Goal: Task Accomplishment & Management: Manage account settings

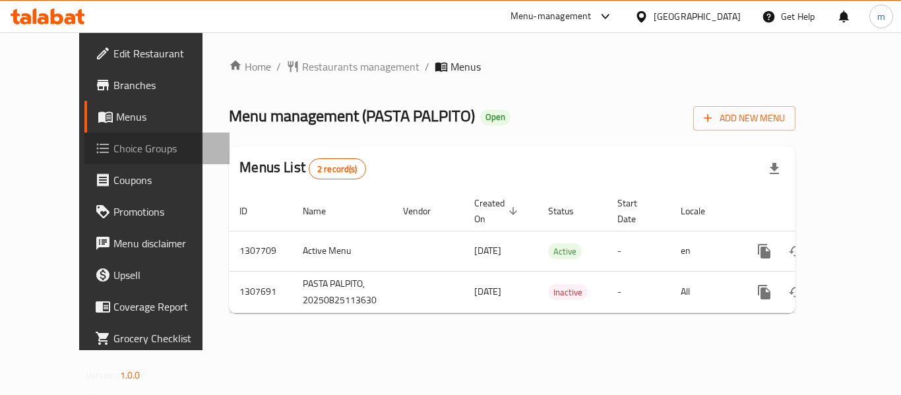
click at [113, 141] on span "Choice Groups" at bounding box center [166, 149] width 106 height 16
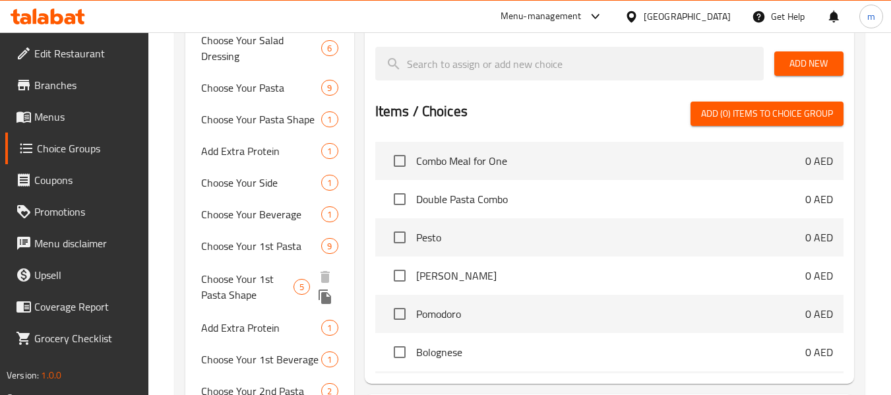
scroll to position [462, 0]
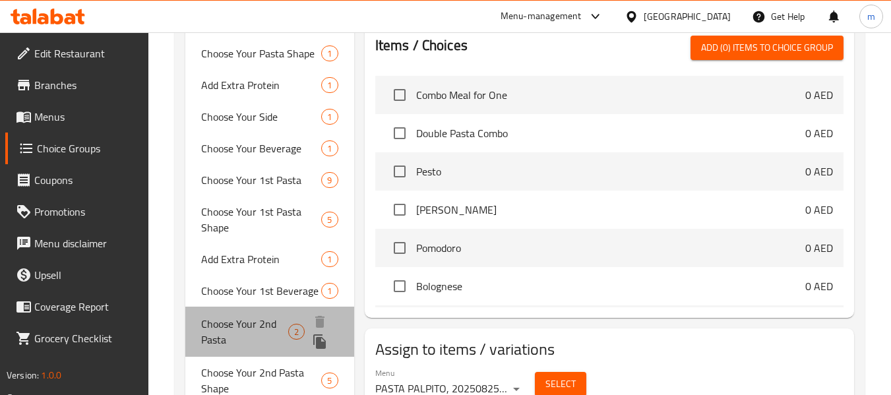
click at [211, 344] on span "Choose Your 2nd Pasta" at bounding box center [244, 332] width 87 height 32
type input "Choose Your 2nd Pasta"
type input "اختر المعكرونة الثانية الخاصة بك"
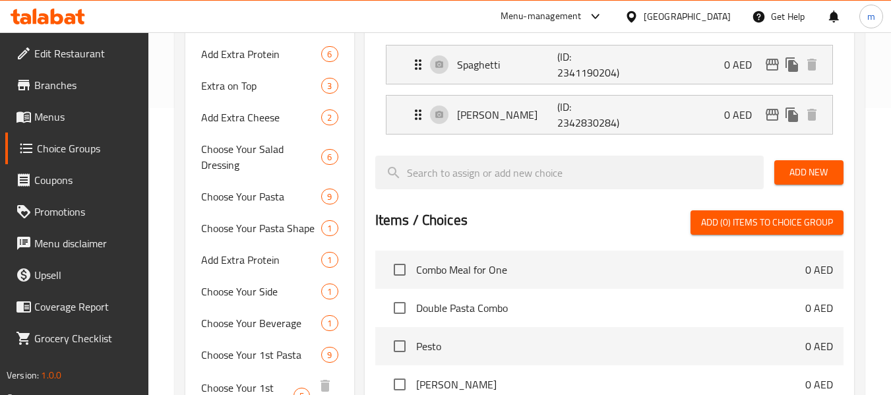
scroll to position [264, 0]
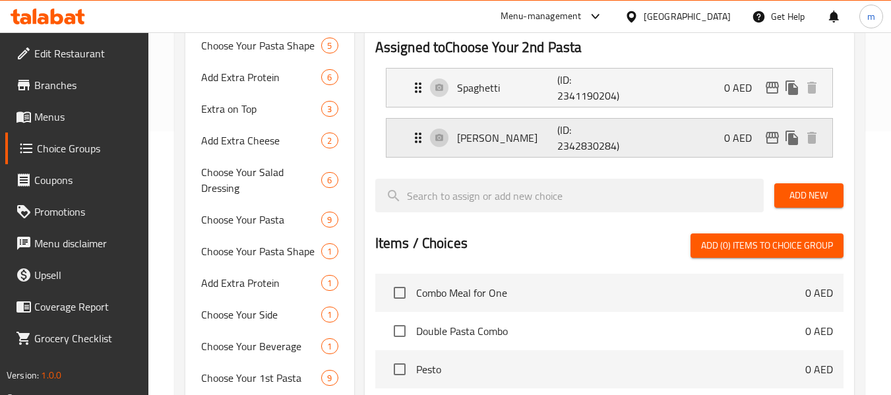
click at [521, 139] on p "[PERSON_NAME]" at bounding box center [507, 138] width 101 height 16
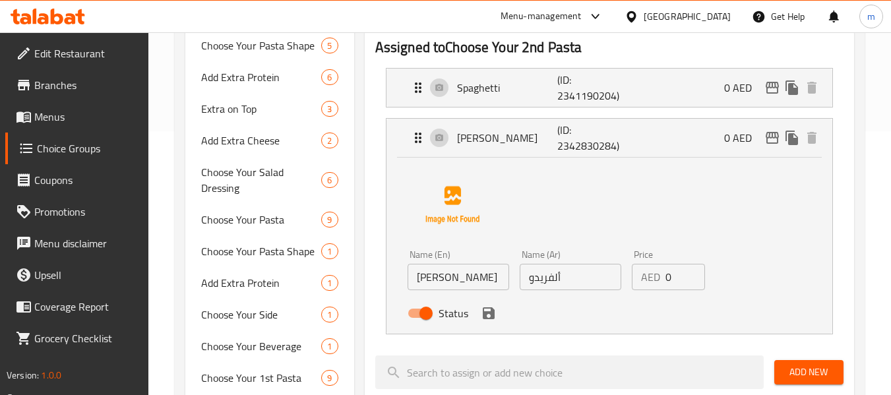
click at [91, 126] on link "Menus" at bounding box center [77, 117] width 144 height 32
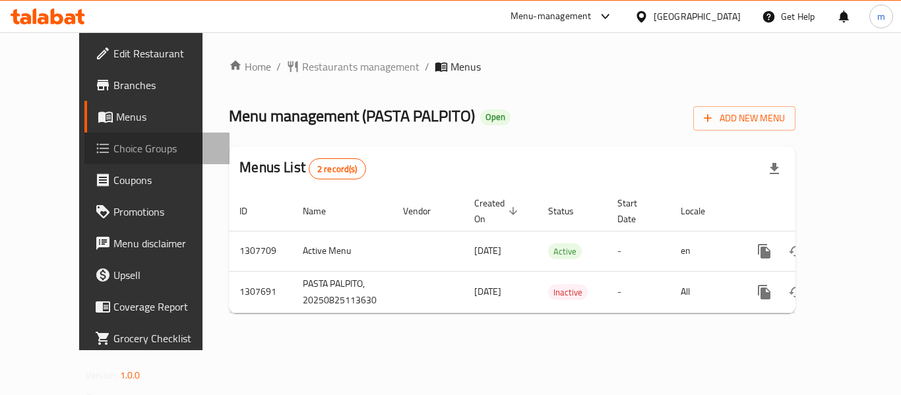
click at [113, 154] on span "Choice Groups" at bounding box center [166, 149] width 106 height 16
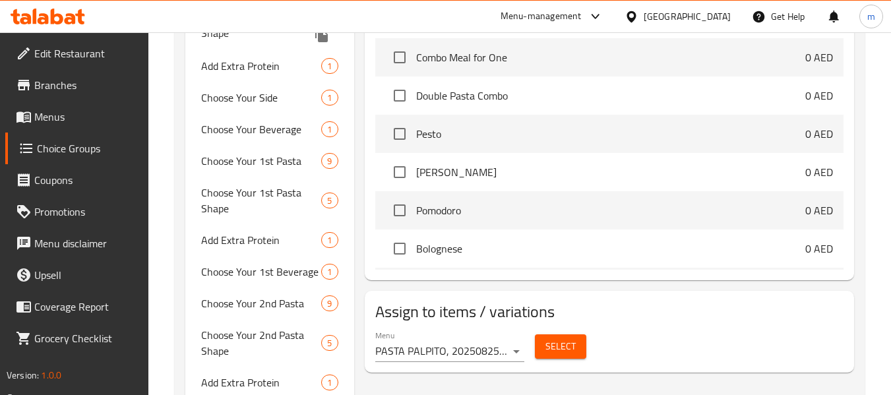
scroll to position [594, 0]
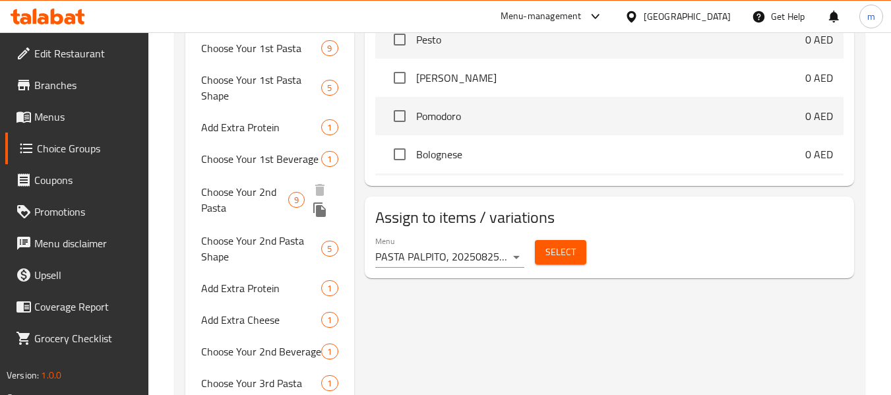
click at [233, 195] on span "Choose Your 2nd Pasta" at bounding box center [244, 200] width 87 height 32
type input "Choose Your 2nd Pasta"
type input "اختر المعكرونة الثانية الخاصة بك"
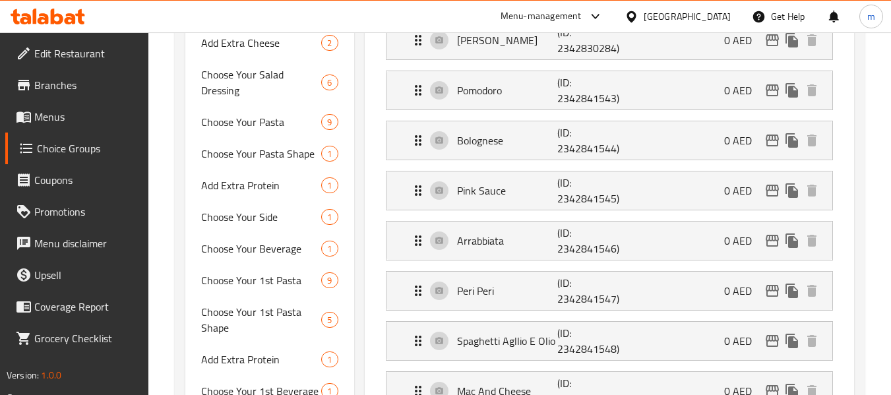
scroll to position [330, 0]
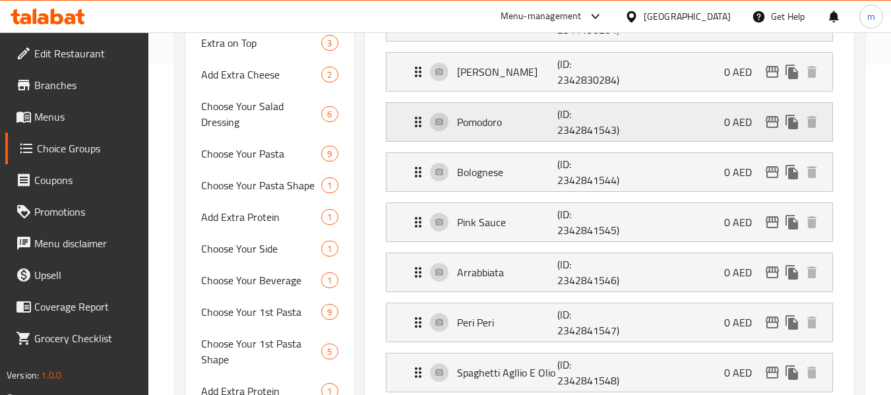
click at [503, 111] on div "Pomodoro (ID: 2342841543) 0 AED" at bounding box center [613, 122] width 406 height 38
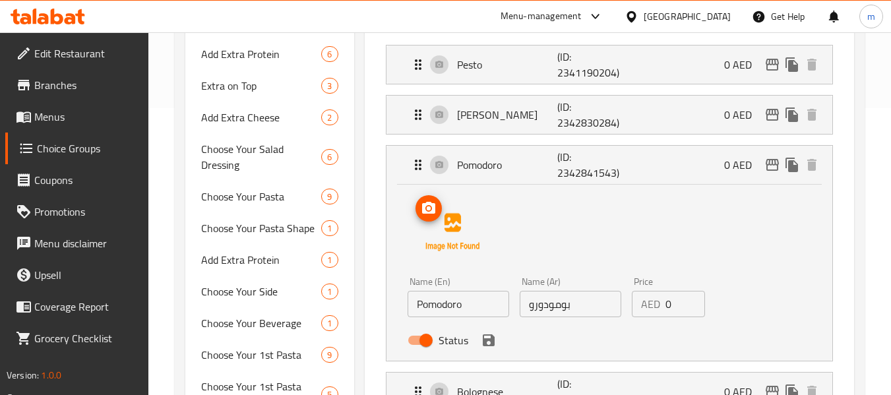
scroll to position [264, 0]
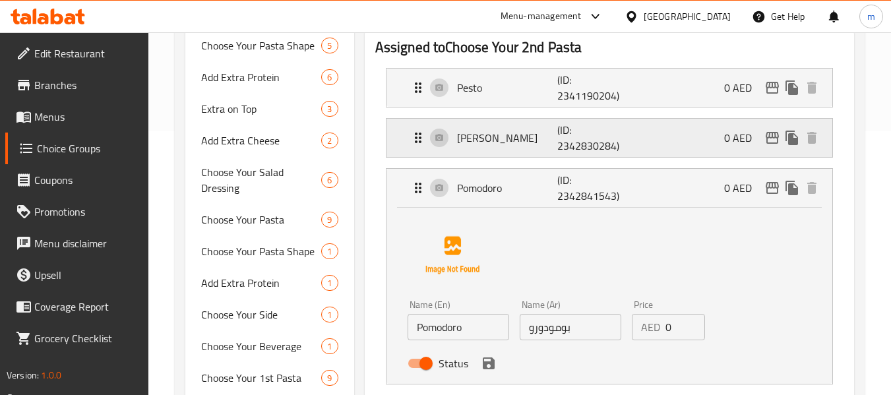
click at [498, 140] on p "[PERSON_NAME]" at bounding box center [507, 138] width 101 height 16
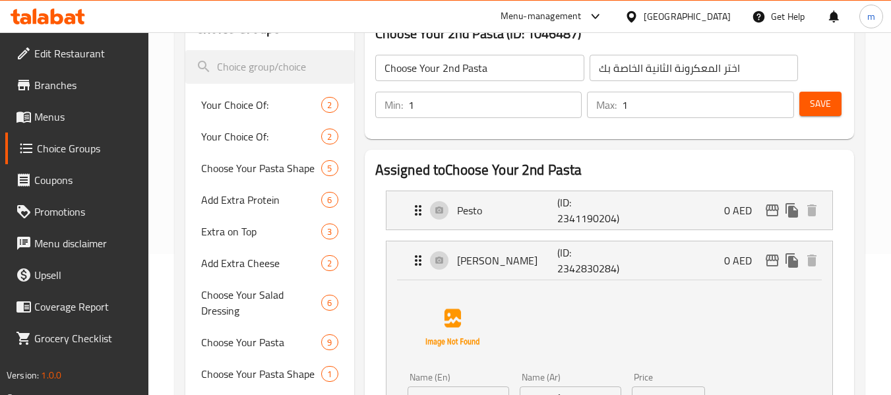
scroll to position [132, 0]
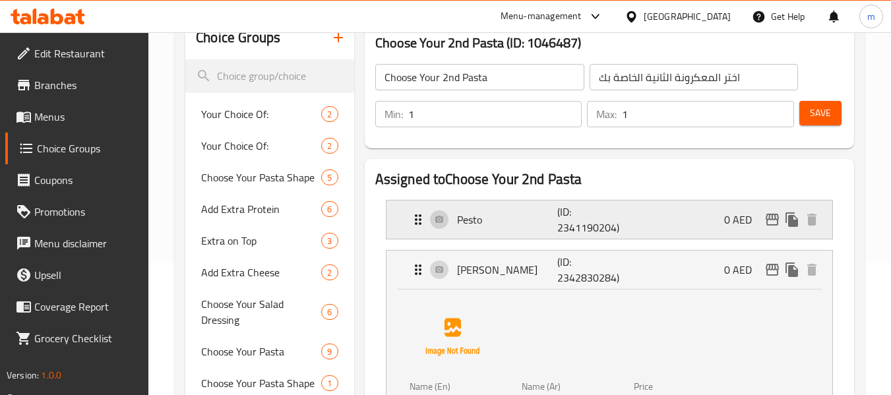
click at [470, 219] on p "Pesto" at bounding box center [507, 220] width 101 height 16
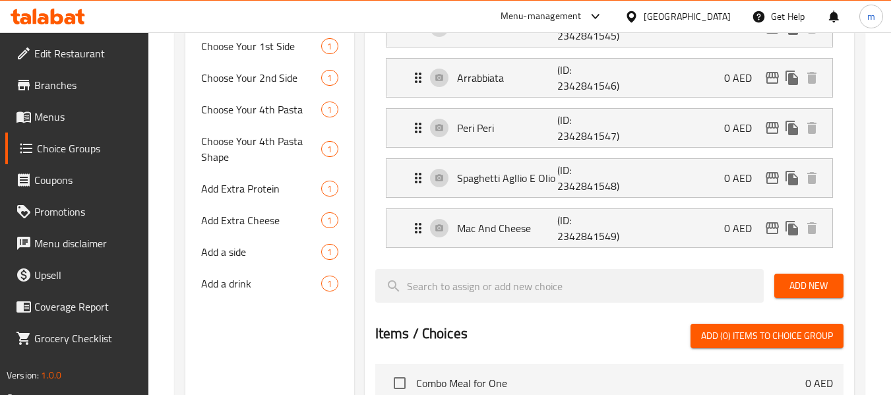
scroll to position [1056, 0]
click at [470, 216] on div "Mac And Cheese (ID: 2342841549) 0 AED" at bounding box center [613, 227] width 406 height 38
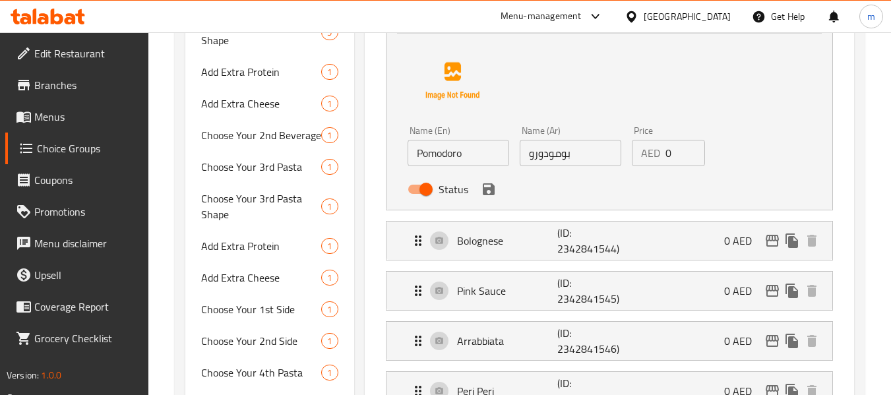
scroll to position [858, 0]
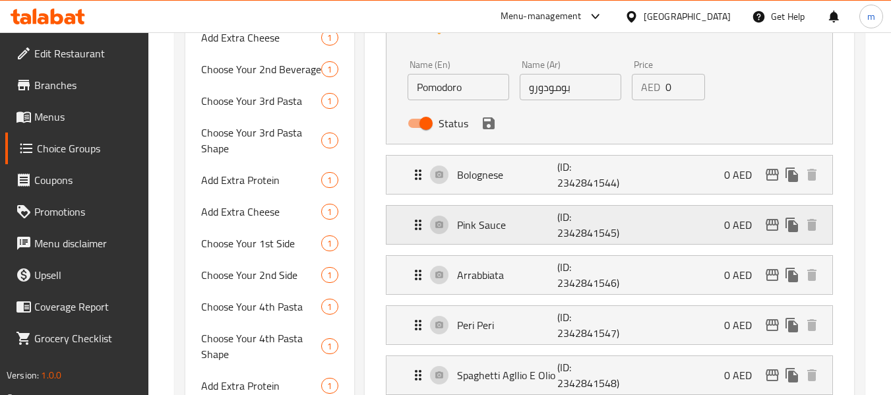
click at [462, 218] on p "Pink Sauce" at bounding box center [507, 225] width 101 height 16
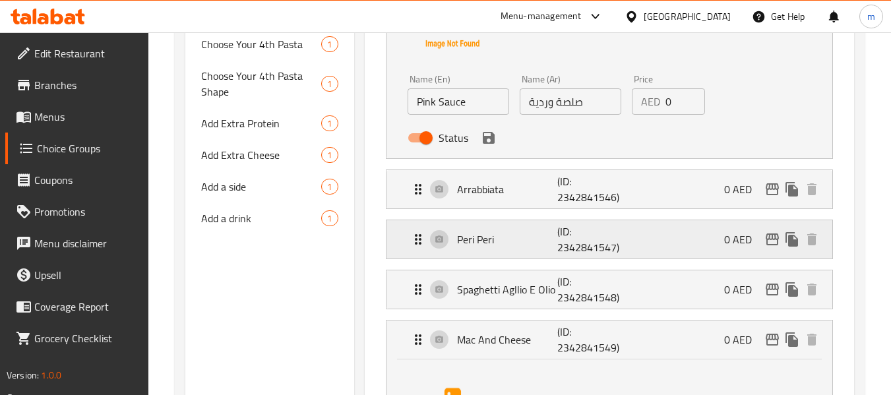
scroll to position [1122, 0]
click at [566, 189] on p "(ID: 2342841546)" at bounding box center [590, 188] width 67 height 32
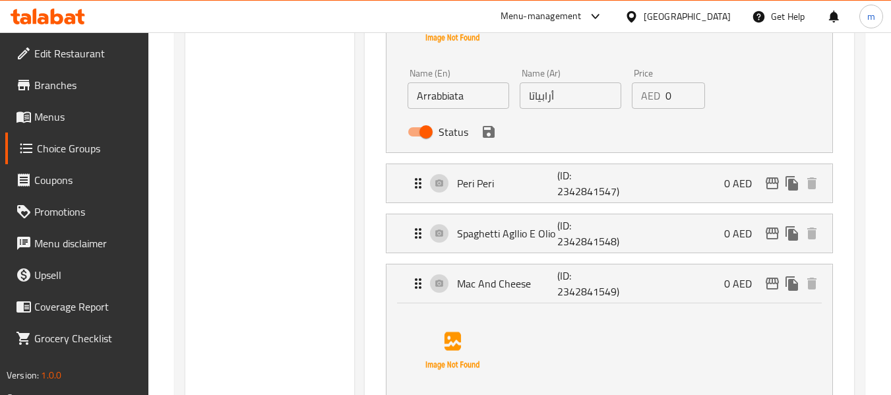
scroll to position [1385, 0]
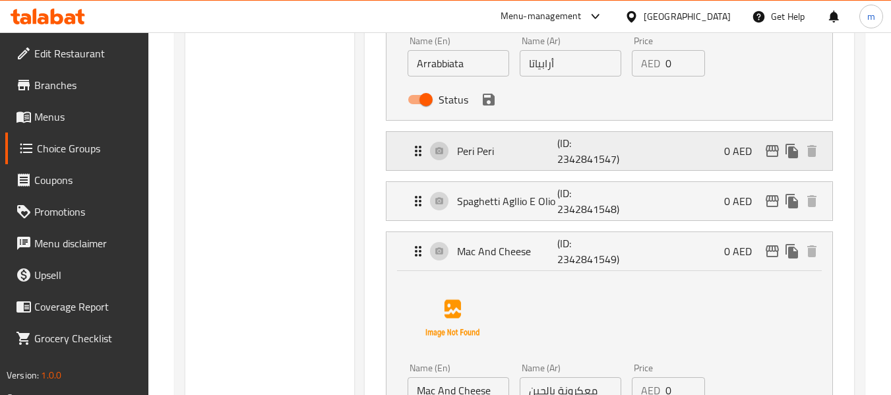
click at [546, 164] on div "[PERSON_NAME] (ID: 2342841547) 0 AED" at bounding box center [613, 151] width 406 height 38
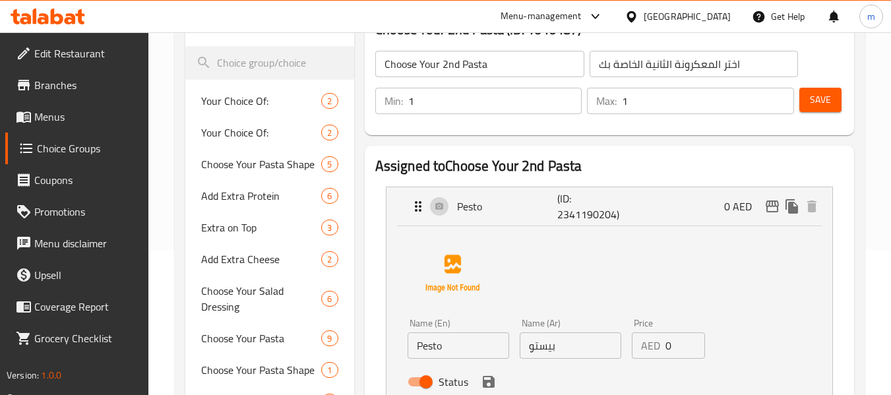
scroll to position [66, 0]
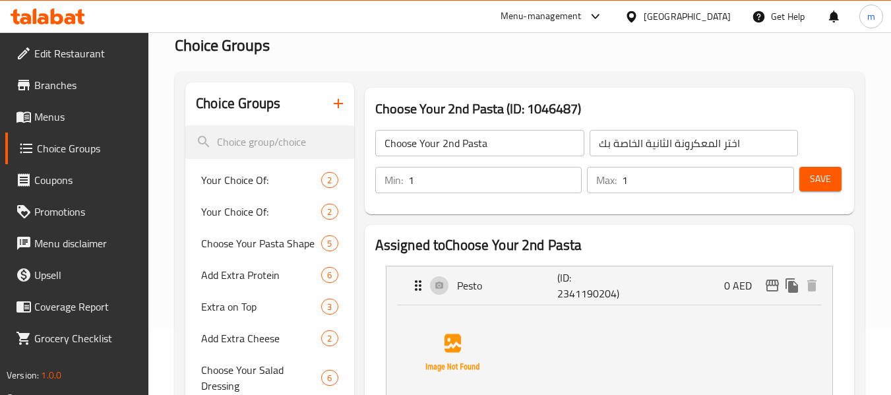
click at [601, 251] on h2 "Assigned to Choose Your 2nd Pasta" at bounding box center [609, 246] width 468 height 20
click at [607, 281] on p "(ID: 2341190204)" at bounding box center [590, 286] width 67 height 32
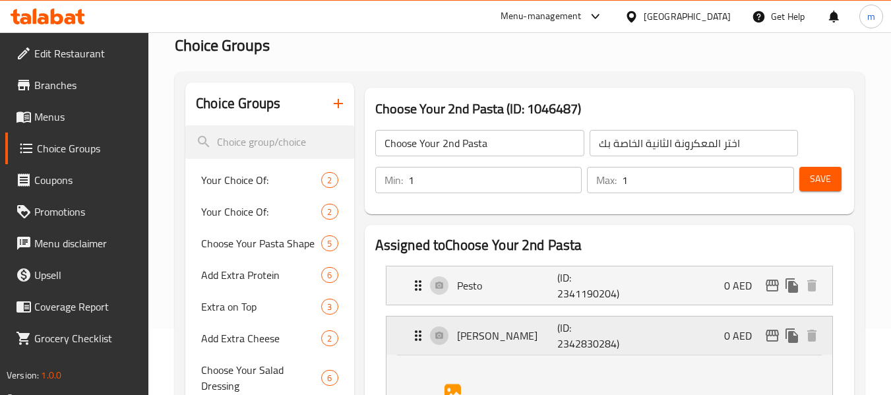
click at [574, 334] on p "(ID: 2342830284)" at bounding box center [590, 336] width 67 height 32
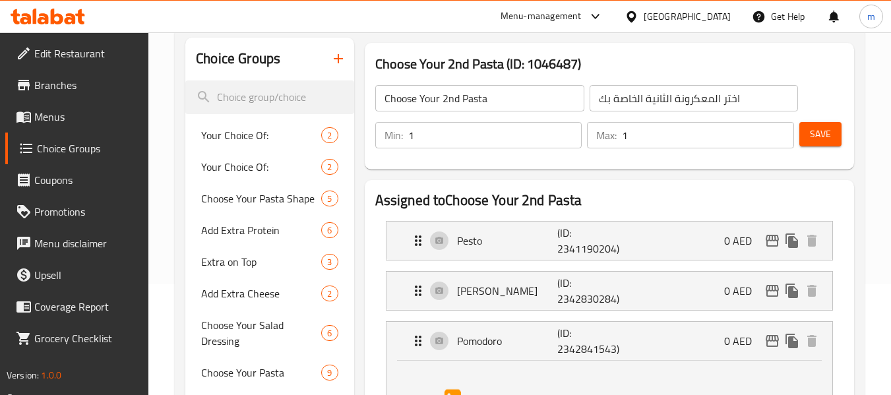
scroll to position [198, 0]
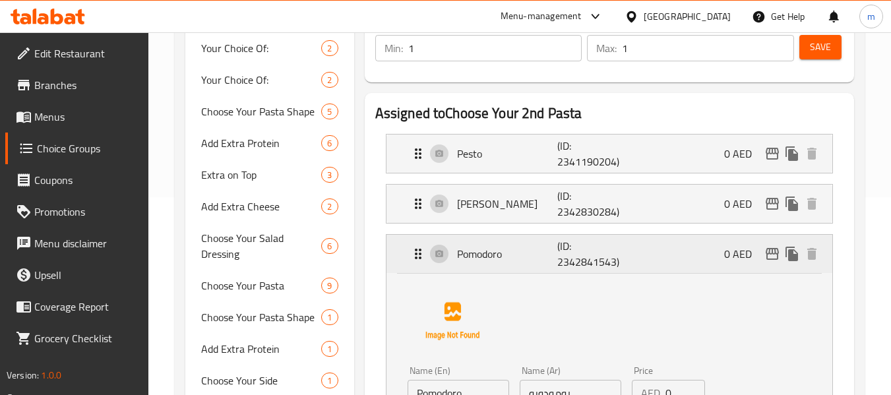
click at [585, 249] on p "(ID: 2342841543)" at bounding box center [590, 254] width 67 height 32
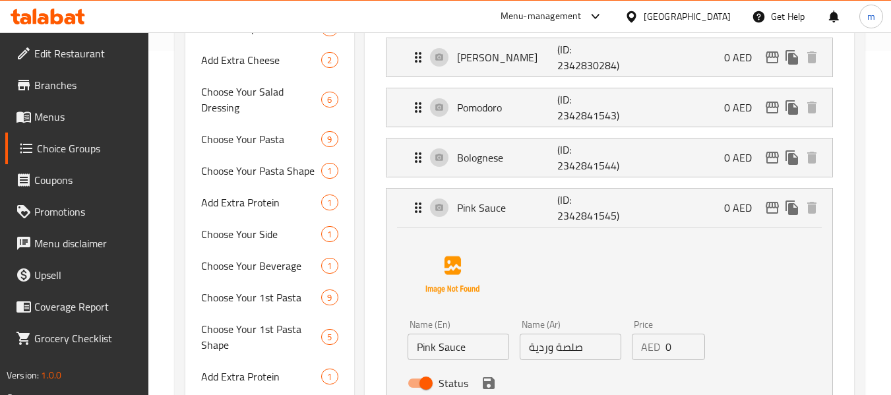
scroll to position [396, 0]
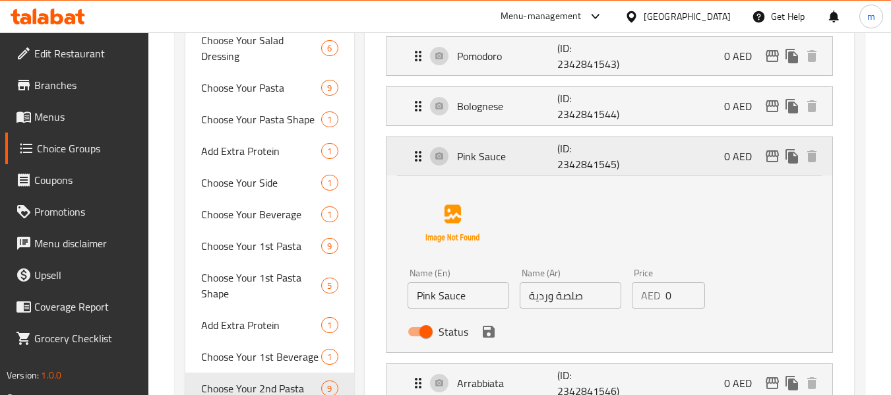
click at [602, 160] on p "(ID: 2342841545)" at bounding box center [590, 157] width 67 height 32
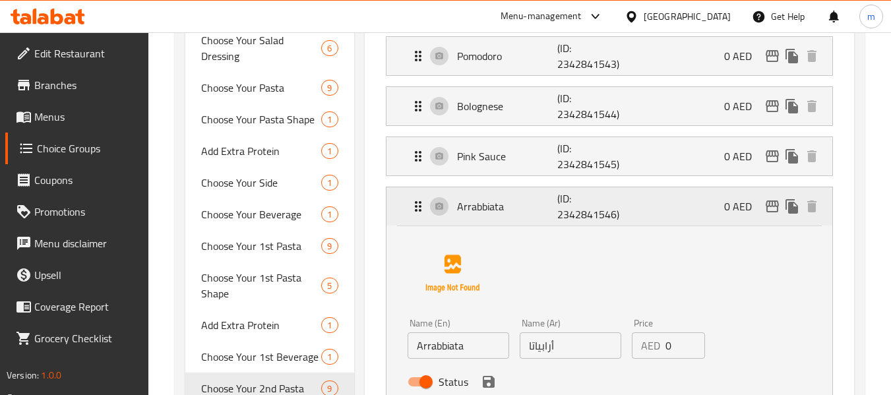
click at [577, 206] on p "(ID: 2342841546)" at bounding box center [590, 207] width 67 height 32
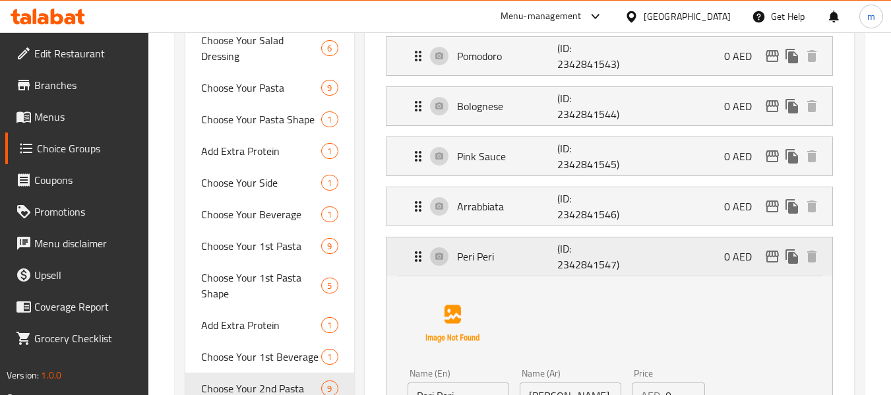
click at [561, 248] on p "(ID: 2342841547)" at bounding box center [590, 257] width 67 height 32
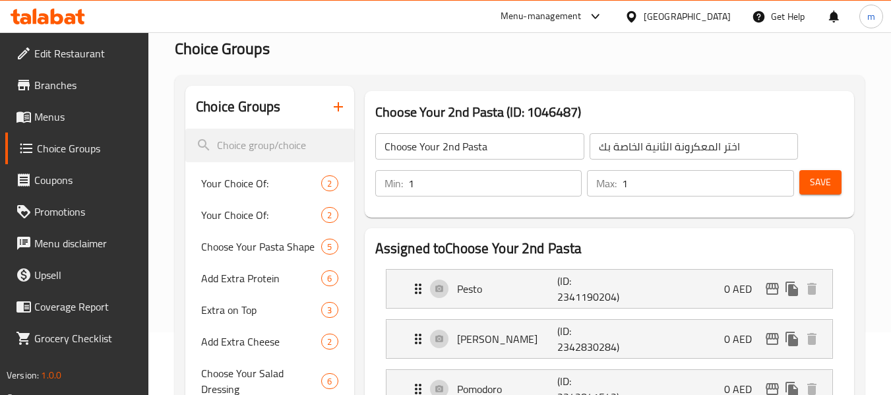
scroll to position [0, 0]
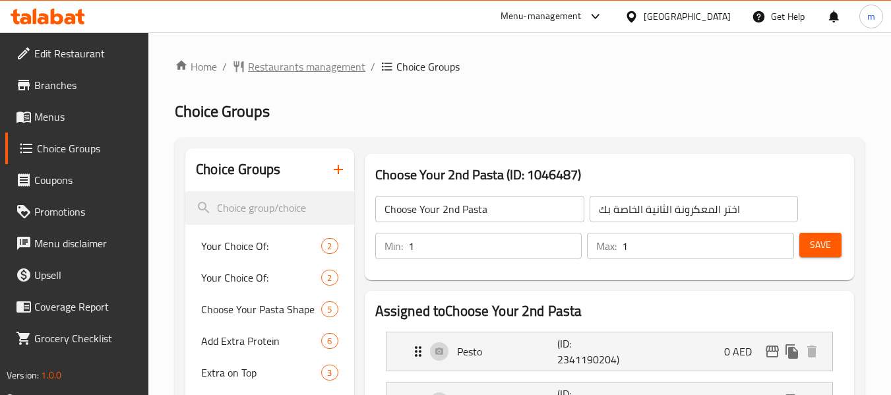
click at [287, 69] on span "Restaurants management" at bounding box center [306, 67] width 117 height 16
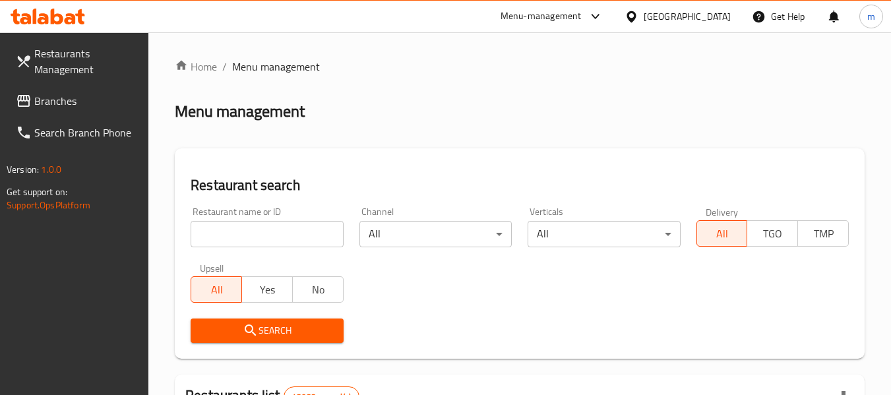
click at [39, 87] on link "Branches" at bounding box center [77, 101] width 144 height 32
